Goal: Information Seeking & Learning: Find contact information

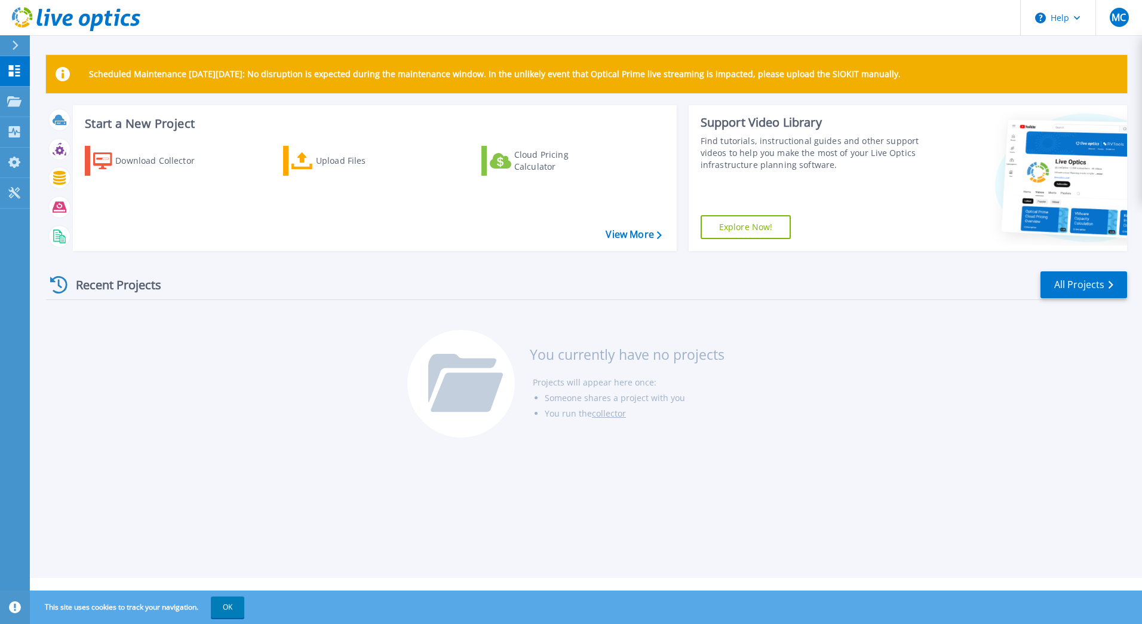
click at [207, 361] on div "Recent Projects All Projects You currently have no projects Projects will appea…" at bounding box center [586, 354] width 1081 height 189
click at [208, 361] on div "Recent Projects All Projects You currently have no projects Projects will appea…" at bounding box center [586, 354] width 1081 height 189
click at [208, 362] on div "Recent Projects All Projects You currently have no projects Projects will appea…" at bounding box center [586, 354] width 1081 height 189
click at [208, 363] on div "Recent Projects All Projects You currently have no projects Projects will appea…" at bounding box center [586, 354] width 1081 height 189
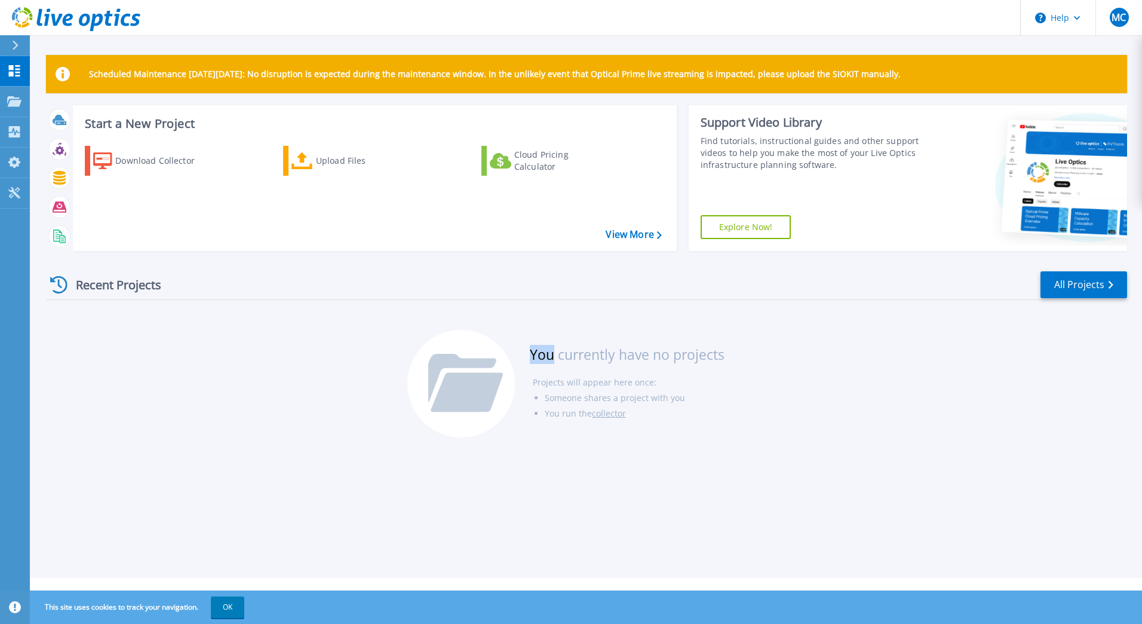
click at [208, 364] on div "Recent Projects All Projects You currently have no projects Projects will appea…" at bounding box center [586, 354] width 1081 height 189
click at [207, 367] on div "Recent Projects All Projects You currently have no projects Projects will appea…" at bounding box center [586, 354] width 1081 height 189
click at [207, 368] on div "Recent Projects All Projects You currently have no projects Projects will appea…" at bounding box center [586, 354] width 1081 height 189
click at [226, 605] on button "OK" at bounding box center [227, 607] width 33 height 22
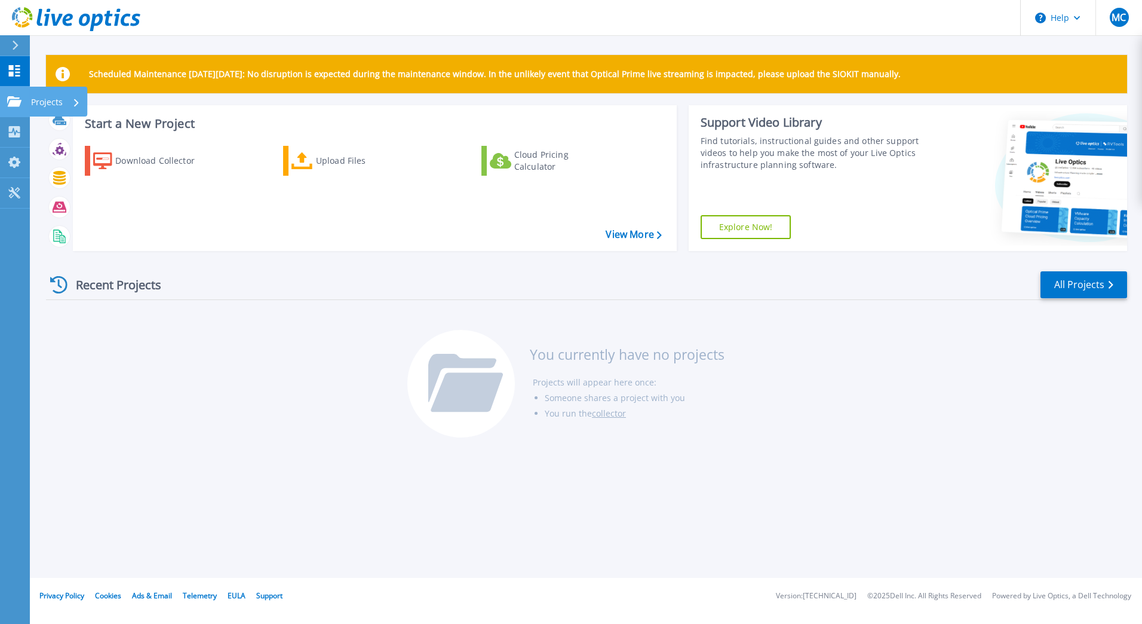
click at [41, 102] on p "Projects" at bounding box center [47, 102] width 32 height 31
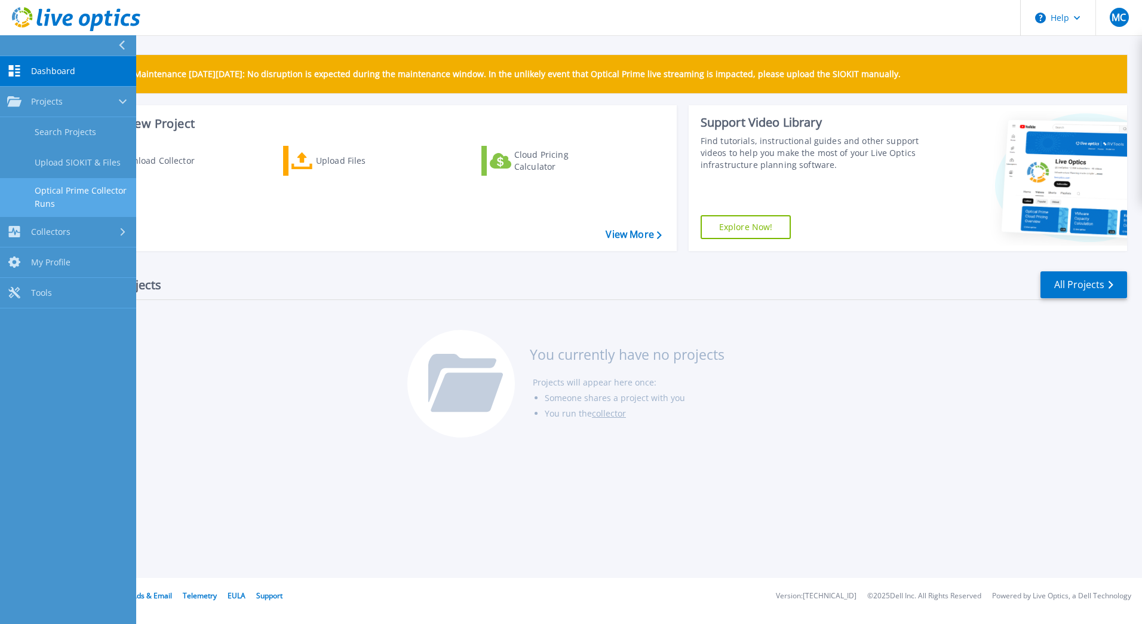
click at [87, 198] on link "Optical Prime Collector Runs" at bounding box center [68, 197] width 136 height 38
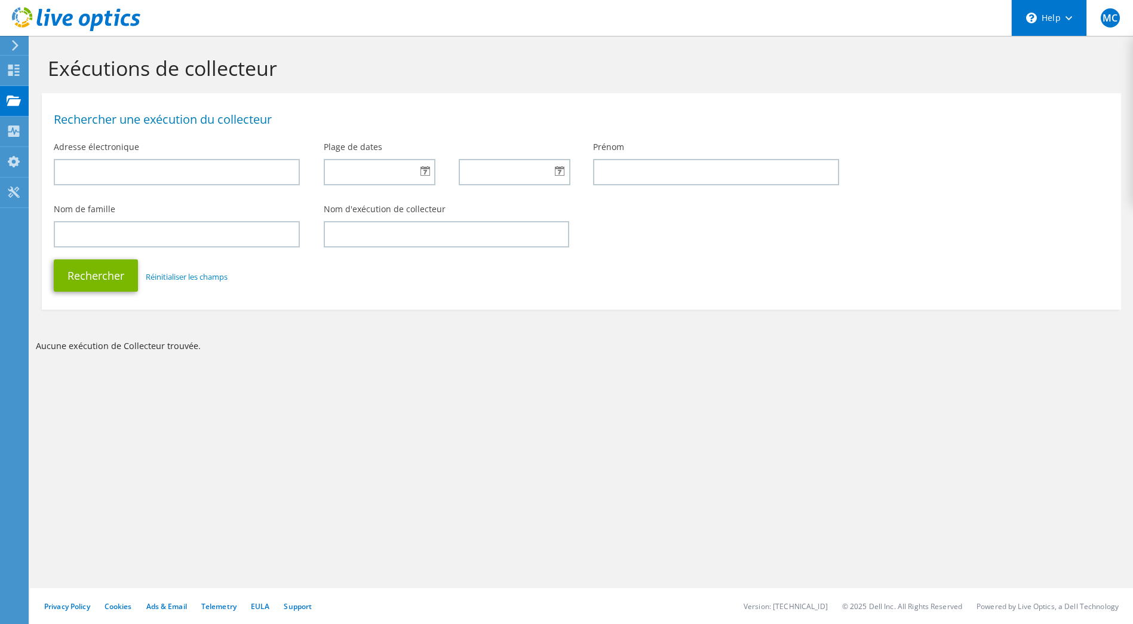
click at [1043, 23] on div "\n Help" at bounding box center [1048, 18] width 75 height 36
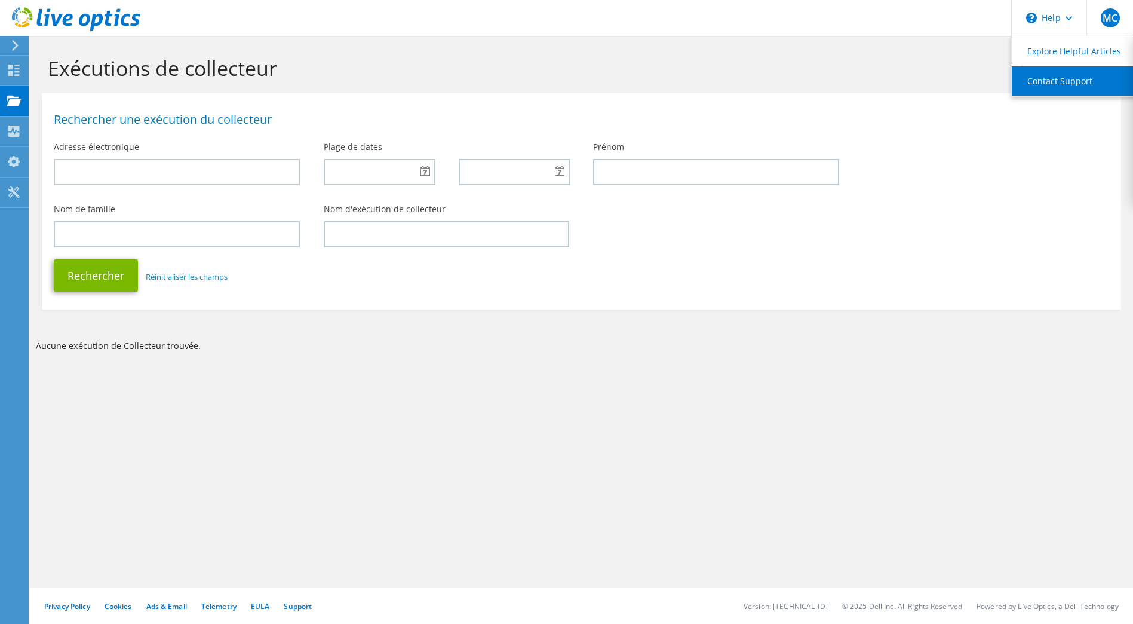
click at [1051, 75] on link "Contact Support" at bounding box center [1078, 80] width 133 height 29
